Goal: Check status: Check status

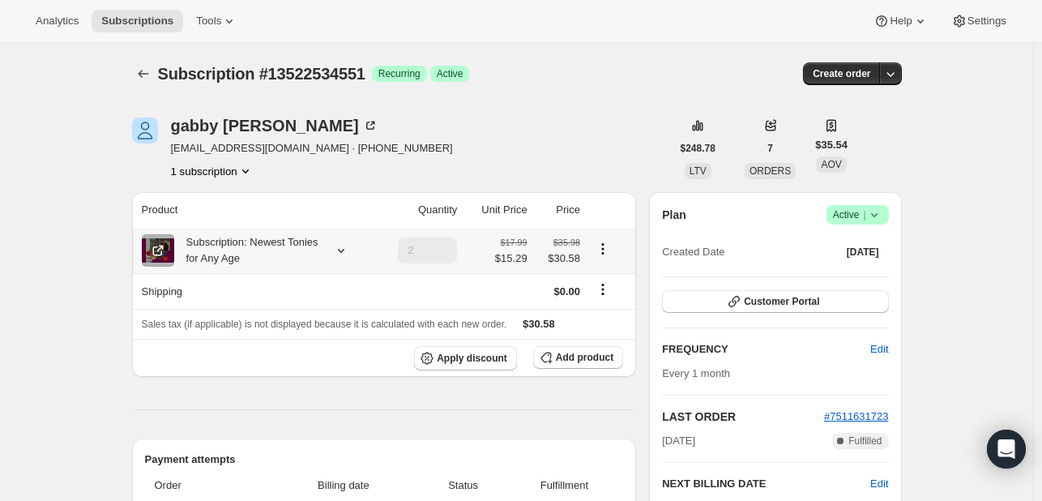
click at [345, 250] on icon at bounding box center [341, 250] width 16 height 16
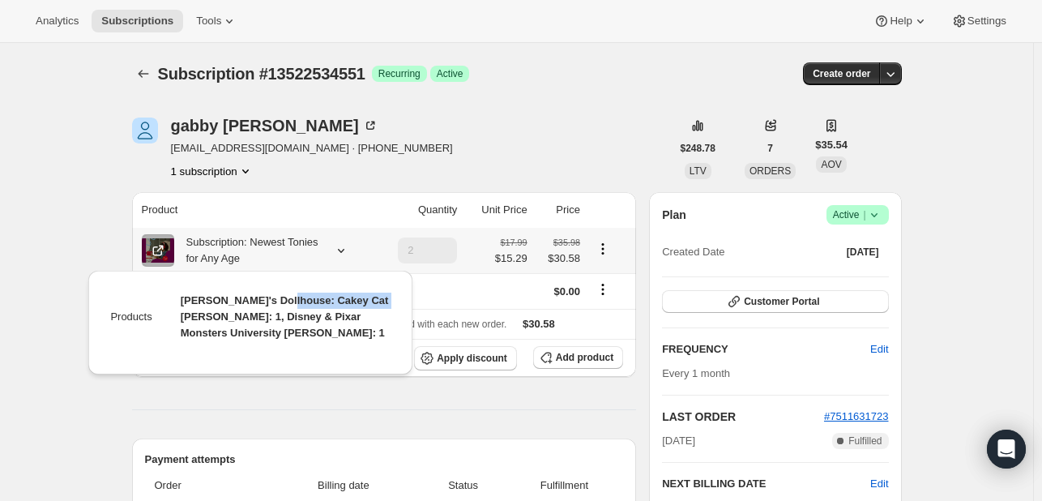
drag, startPoint x: 275, startPoint y: 300, endPoint x: 364, endPoint y: 306, distance: 88.5
click at [364, 306] on span "[PERSON_NAME]'s Dollhouse: Cakey Cat [PERSON_NAME]: 1, Disney & Pixar Monsters …" at bounding box center [285, 316] width 208 height 45
copy span "Cakey Cat [PERSON_NAME]: 1"
click at [202, 318] on span "[PERSON_NAME]'s Dollhouse: Cakey Cat [PERSON_NAME]: 1, Disney & Pixar Monsters …" at bounding box center [285, 316] width 208 height 45
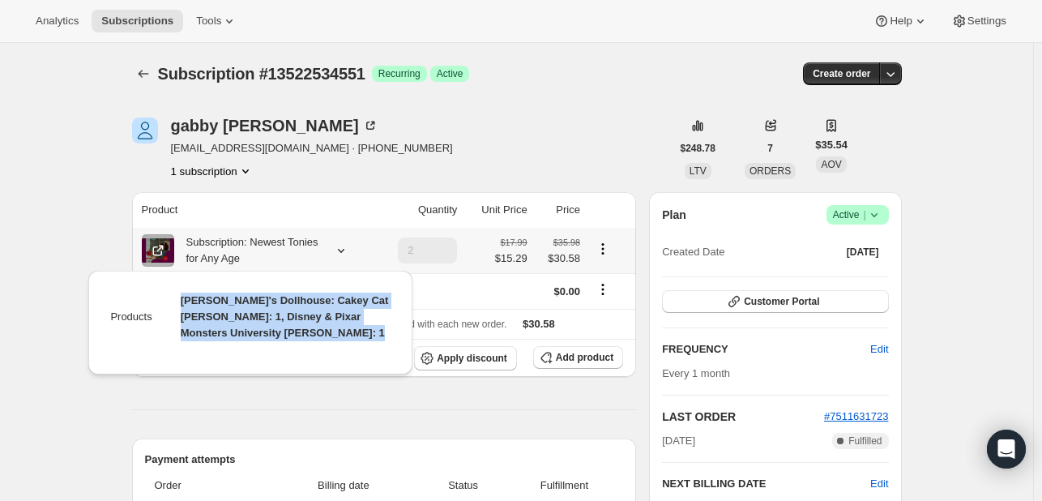
click at [202, 318] on span "[PERSON_NAME]'s Dollhouse: Cakey Cat [PERSON_NAME]: 1, Disney & Pixar Monsters …" at bounding box center [285, 316] width 208 height 45
click at [202, 317] on span "[PERSON_NAME]'s Dollhouse: Cakey Cat [PERSON_NAME]: 1, Disney & Pixar Monsters …" at bounding box center [285, 316] width 208 height 45
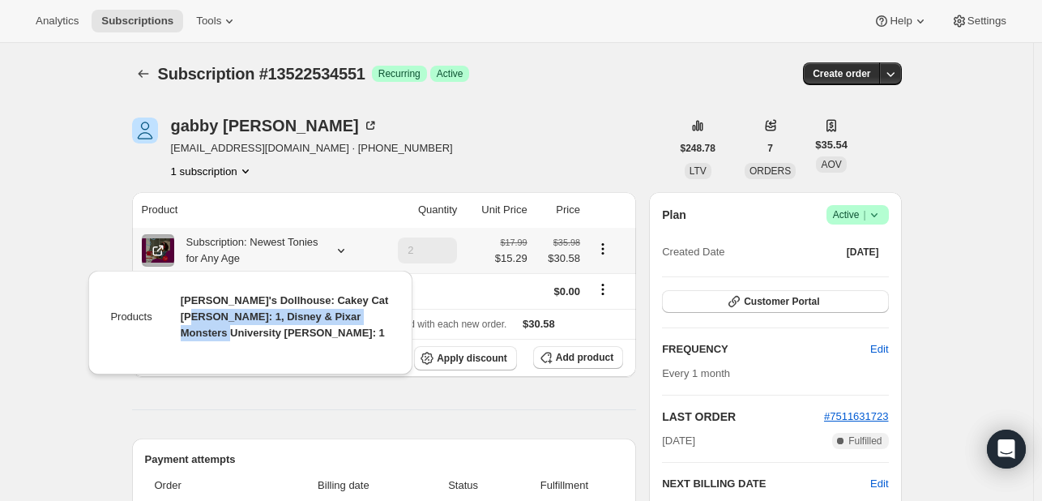
drag, startPoint x: 177, startPoint y: 315, endPoint x: 385, endPoint y: 318, distance: 208.2
click at [385, 318] on td "[PERSON_NAME]'s Dollhouse: Cakey Cat [PERSON_NAME]: 1, Disney & Pixar Monsters …" at bounding box center [273, 323] width 237 height 62
copy span "Disney & Pixar Monsters University [PERSON_NAME]"
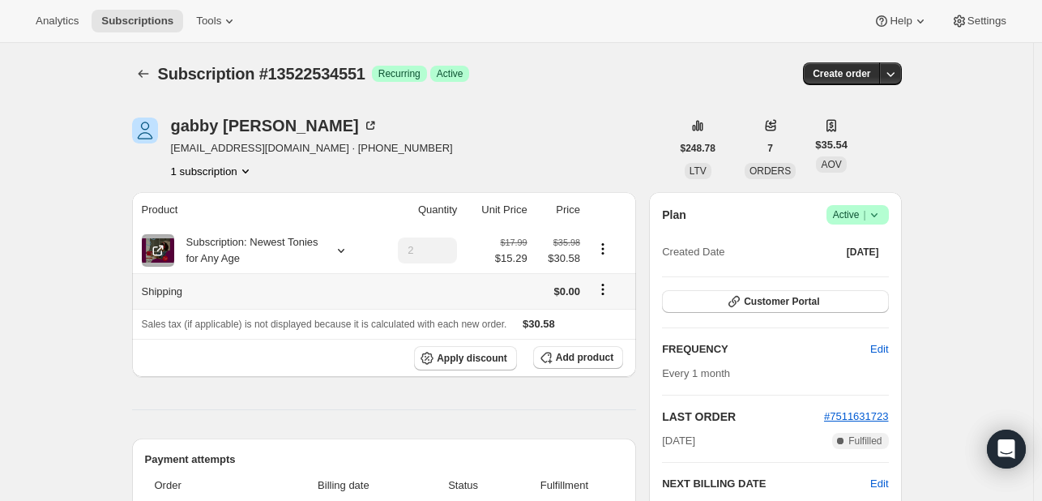
click at [603, 292] on icon "Shipping actions" at bounding box center [602, 293] width 2 height 2
click at [346, 254] on icon at bounding box center [341, 250] width 16 height 16
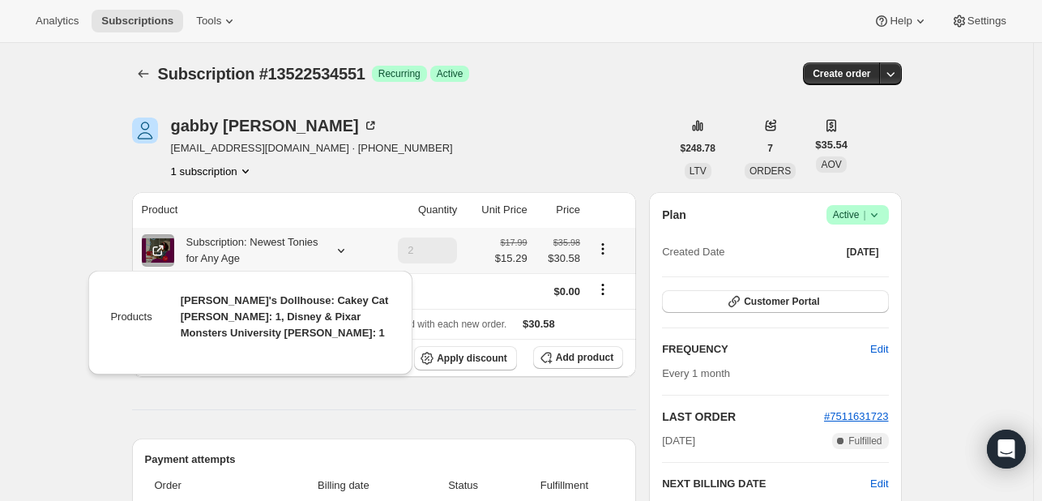
click at [343, 254] on icon at bounding box center [341, 250] width 16 height 16
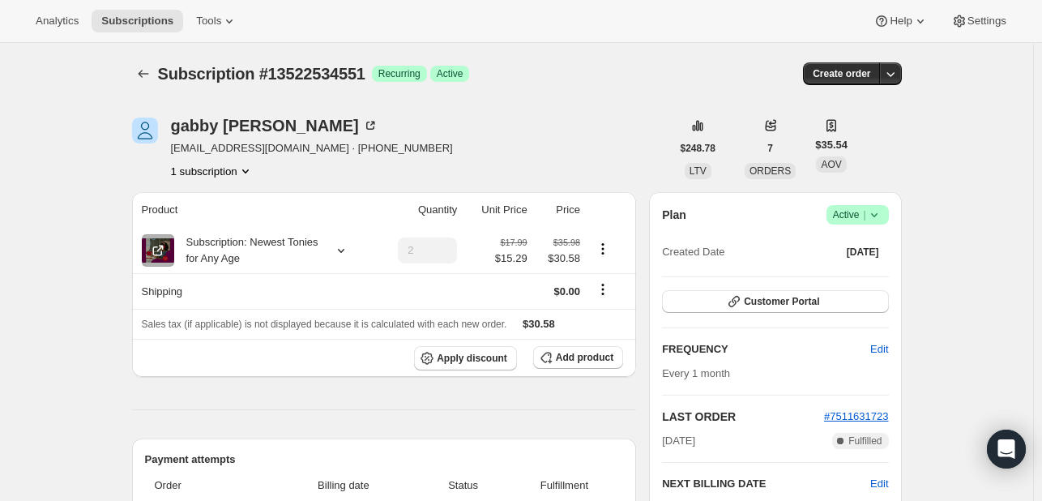
click at [247, 170] on icon "Product actions" at bounding box center [245, 171] width 6 height 4
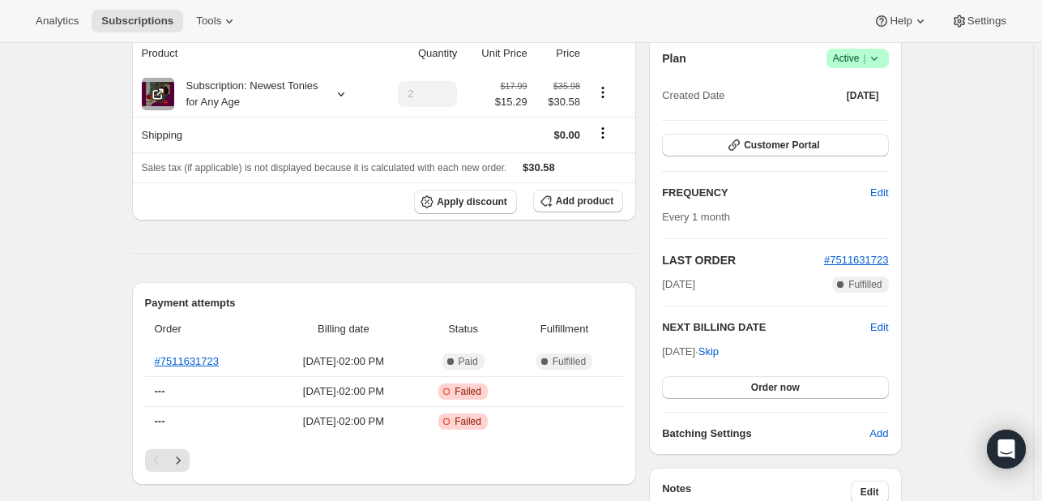
scroll to position [162, 0]
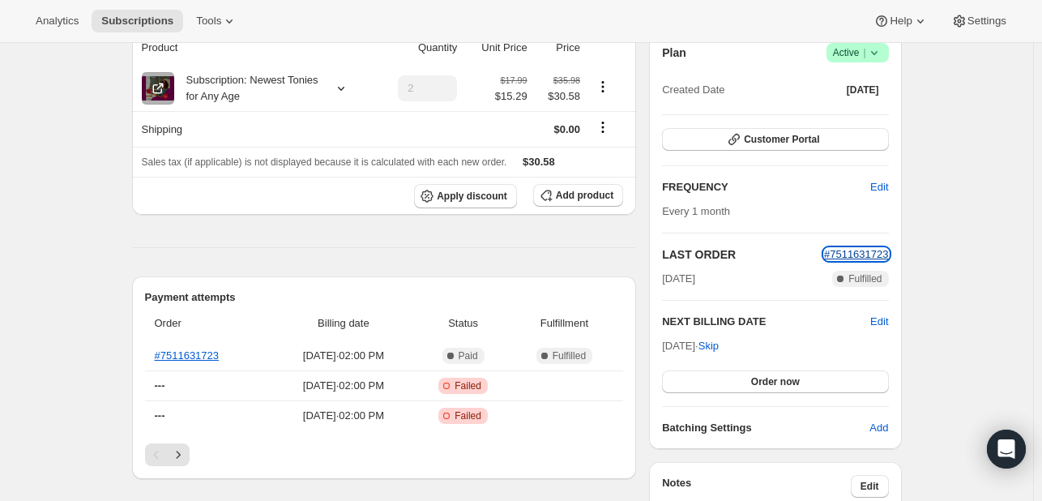
click at [871, 251] on span "#7511631723" at bounding box center [856, 254] width 65 height 12
